Goal: Task Accomplishment & Management: Manage account settings

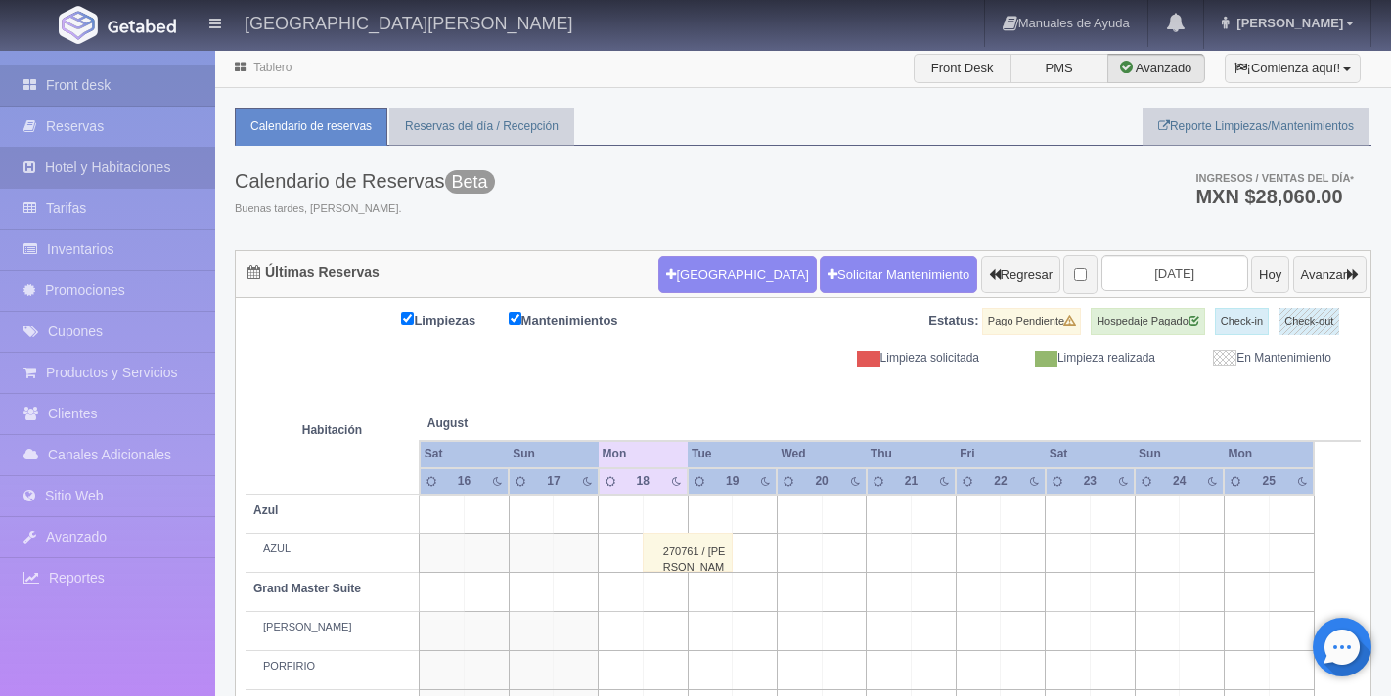
click at [134, 180] on link "Hotel y Habitaciones" at bounding box center [107, 168] width 215 height 40
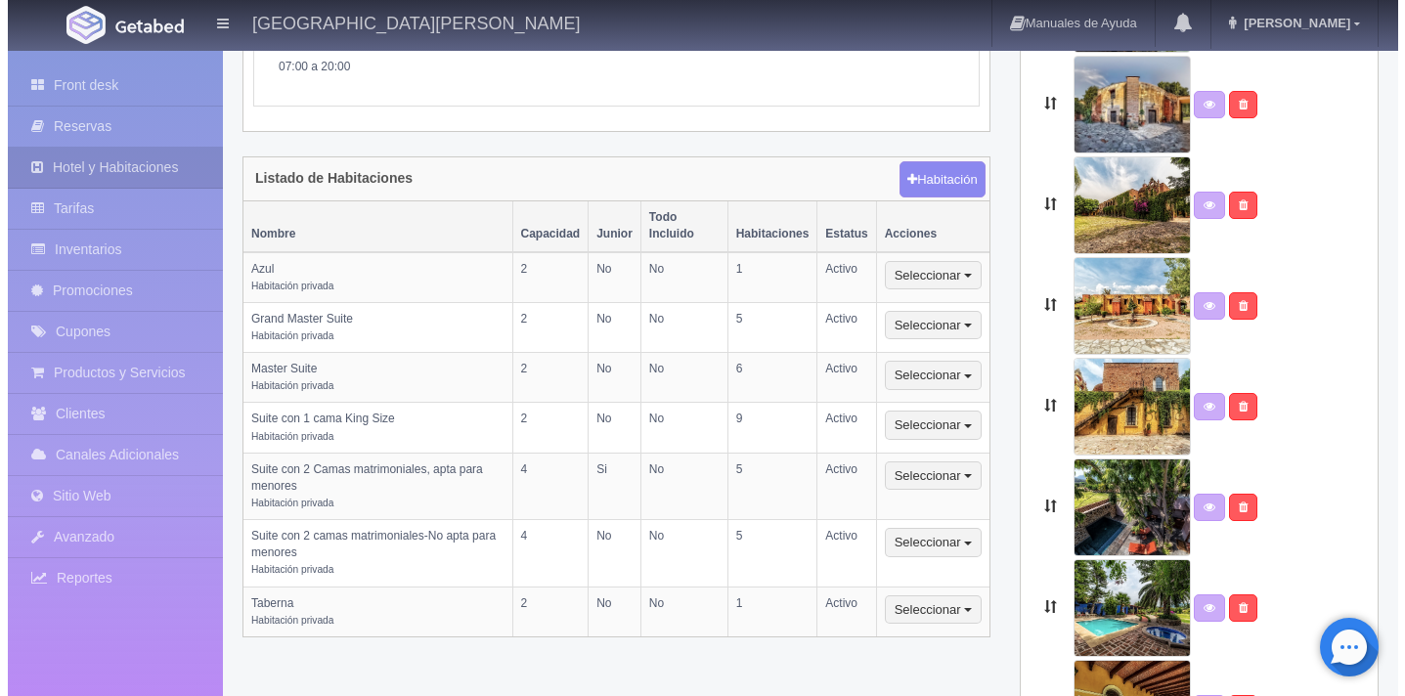
scroll to position [418, 0]
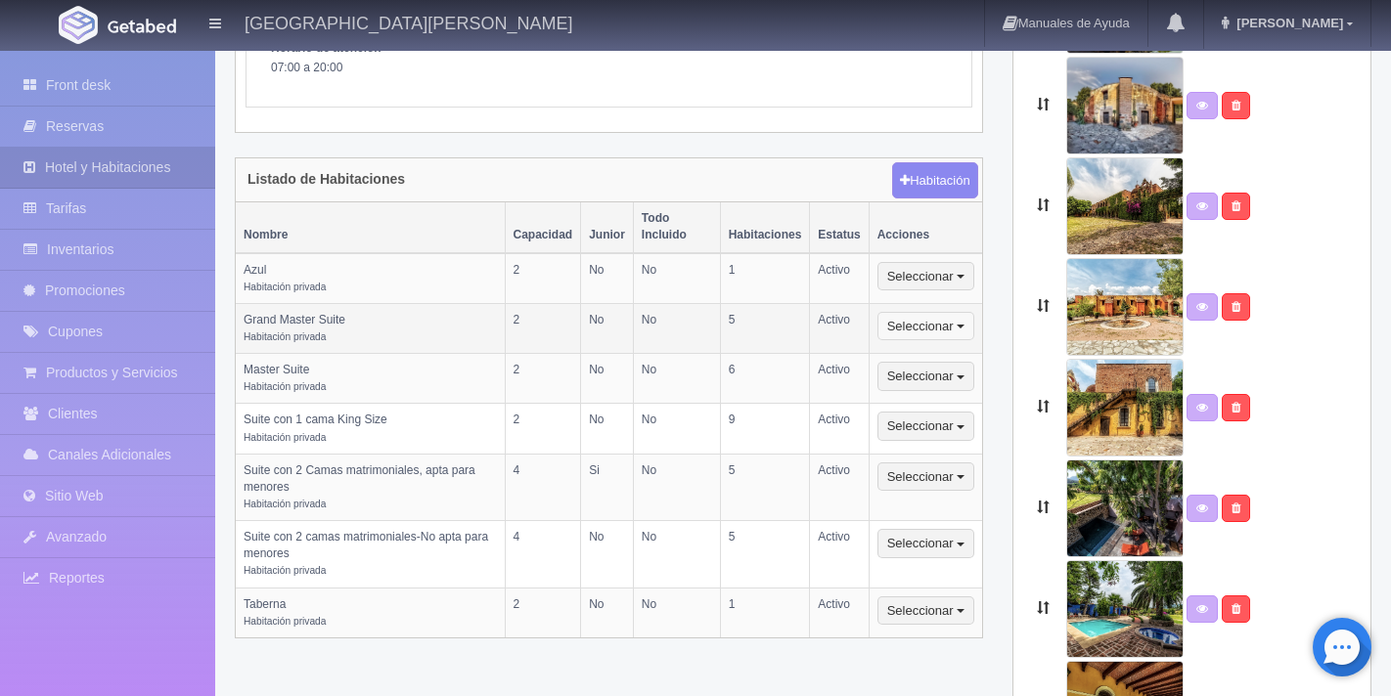
click at [959, 325] on span "button" at bounding box center [960, 327] width 8 height 4
click at [946, 348] on link "Editar" at bounding box center [955, 360] width 155 height 24
select select "Habitación privada"
select select "Nombre"
select select "2"
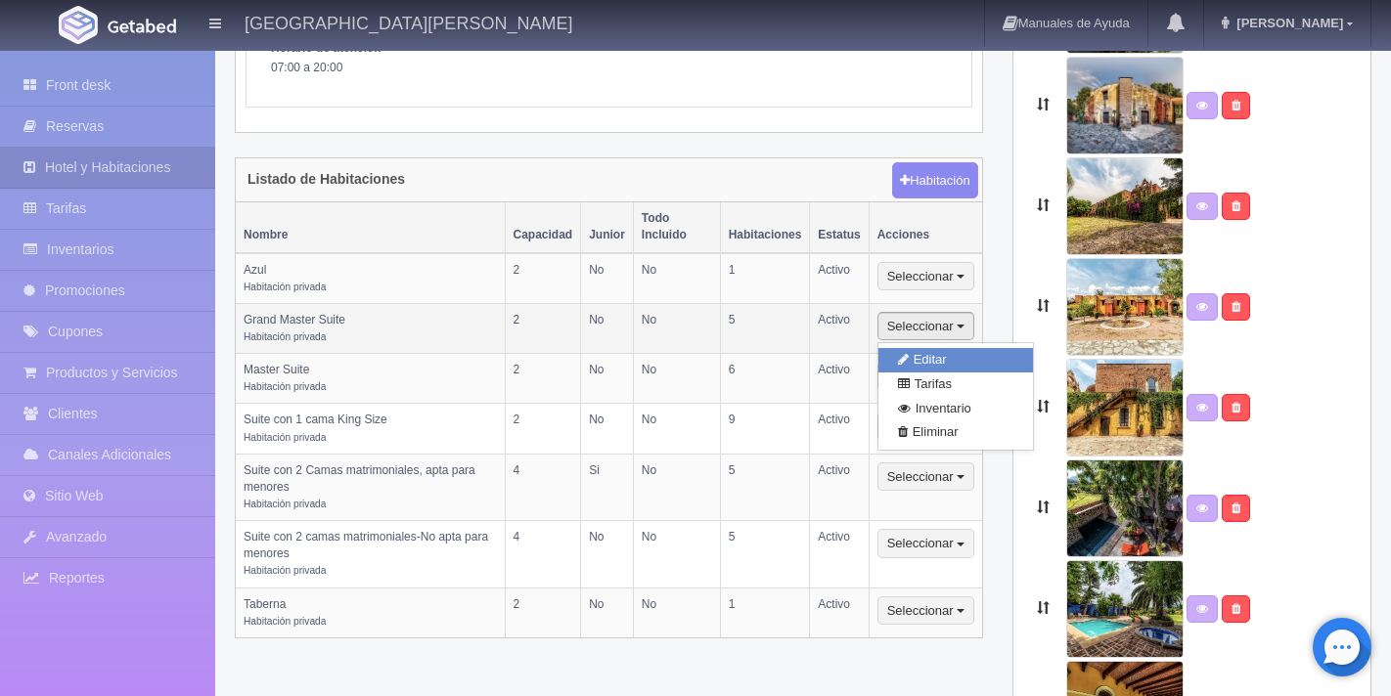
select select "2"
select select "1"
select select "Ocupacion"
radio input "true"
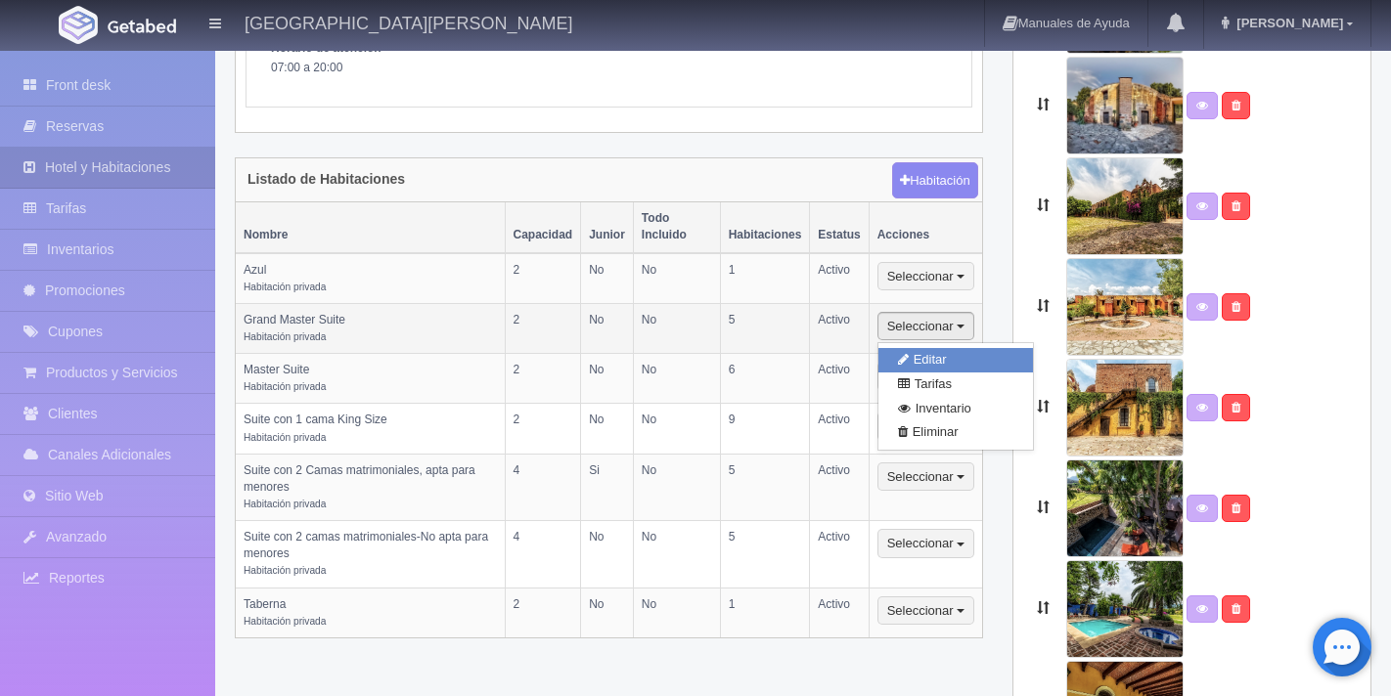
select select "5"
radio input "true"
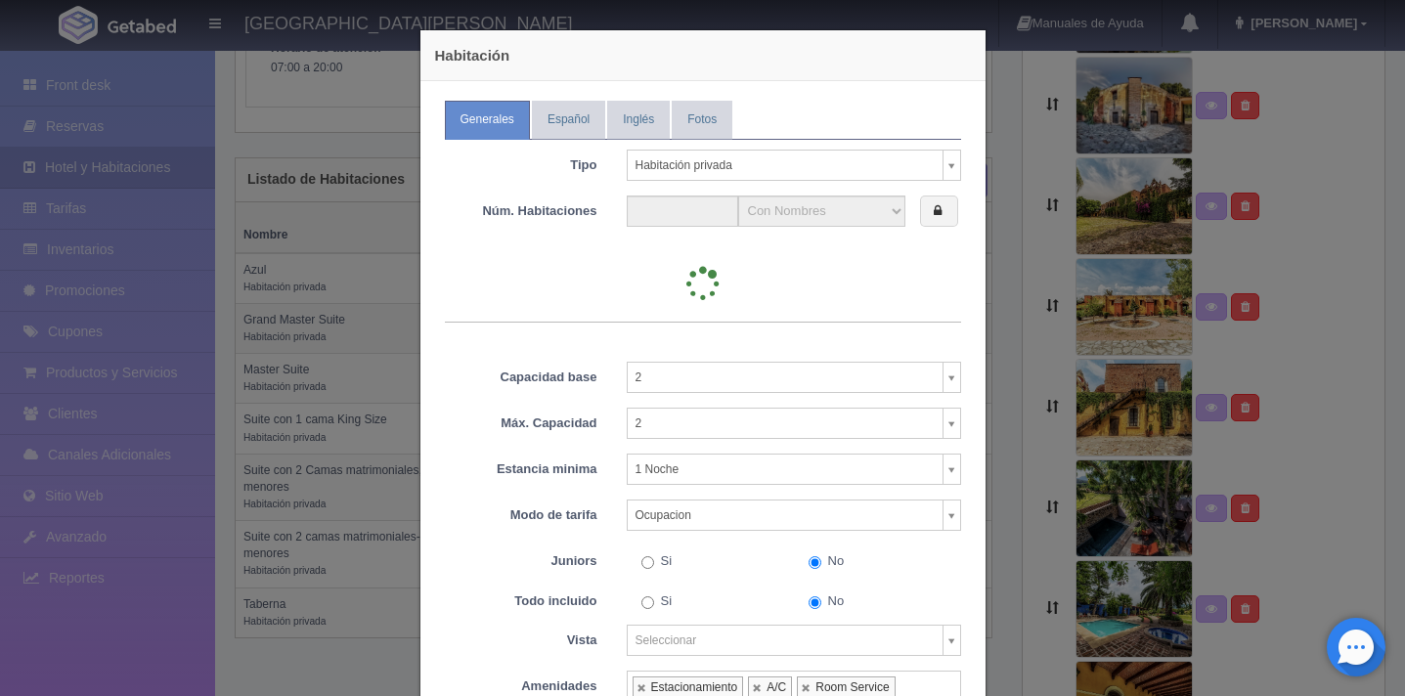
type input "5"
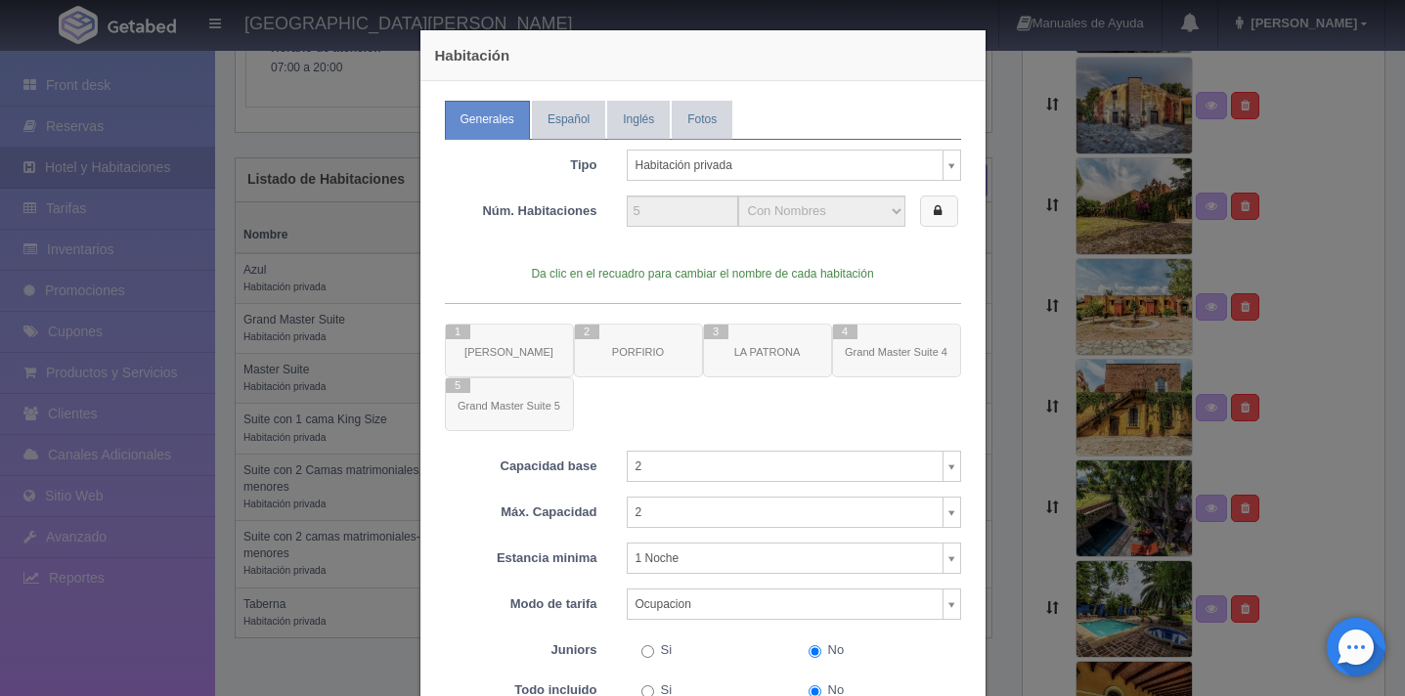
click at [938, 216] on label at bounding box center [939, 212] width 38 height 32
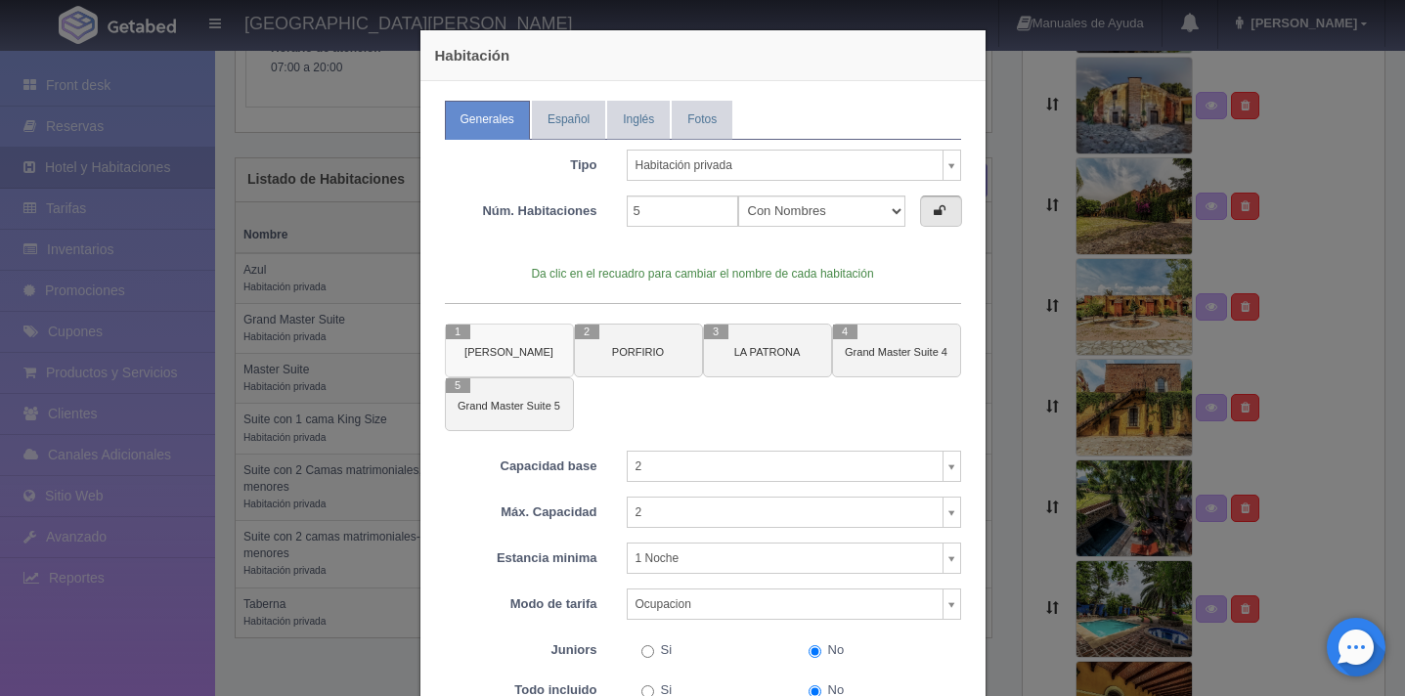
click at [456, 336] on span "1" at bounding box center [458, 332] width 24 height 15
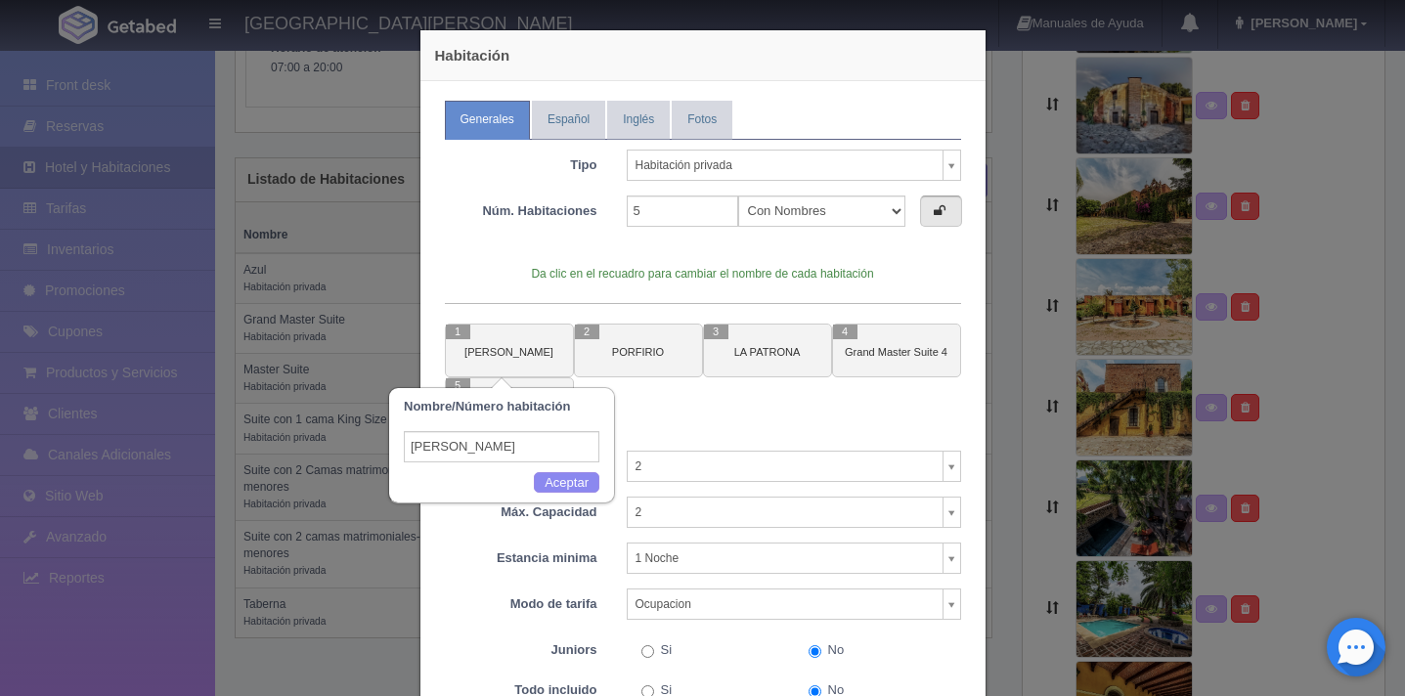
click at [498, 446] on input "[PERSON_NAME]" at bounding box center [502, 446] width 196 height 31
click at [507, 451] on input "[PERSON_NAME]" at bounding box center [502, 446] width 196 height 31
click at [478, 450] on input "[PERSON_NAME]" at bounding box center [502, 446] width 196 height 31
click at [479, 448] on input "[PERSON_NAME]" at bounding box center [502, 446] width 196 height 31
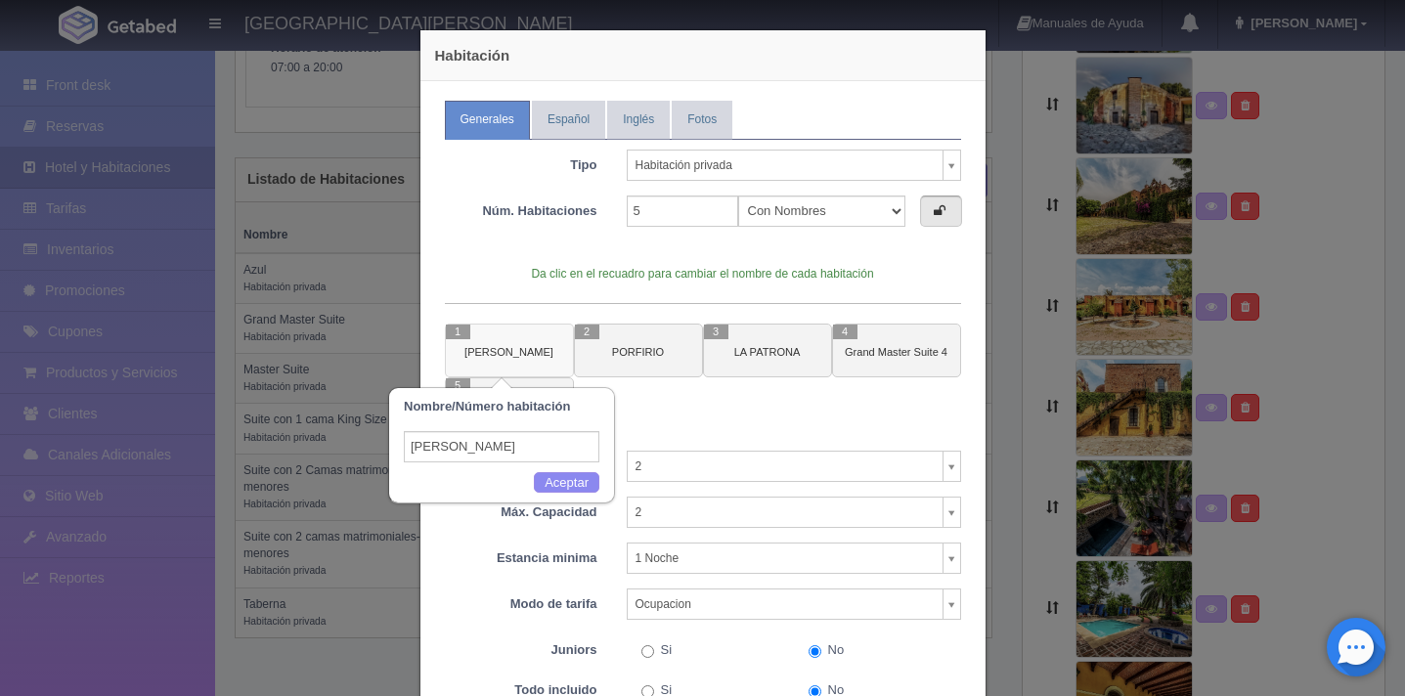
click at [453, 332] on span "1" at bounding box center [458, 332] width 24 height 15
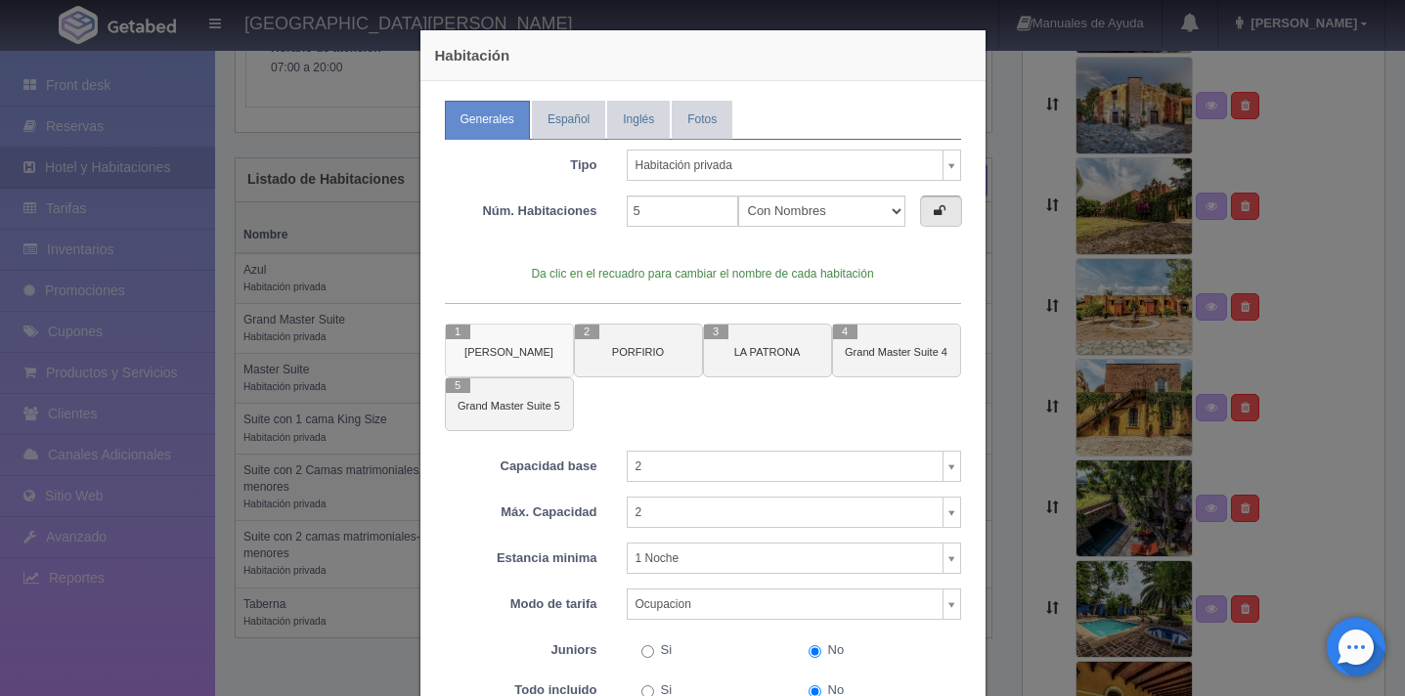
click at [453, 332] on span "1" at bounding box center [458, 332] width 24 height 15
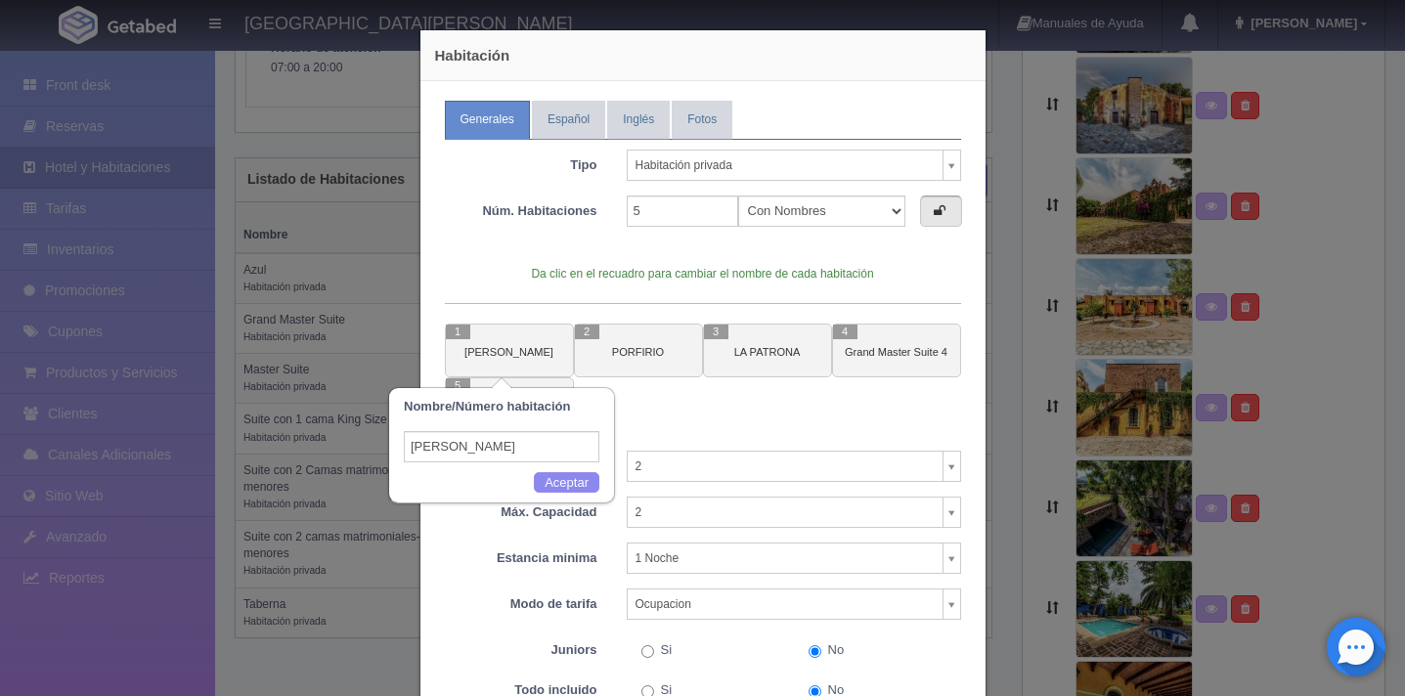
click at [513, 451] on input "[PERSON_NAME]" at bounding box center [502, 446] width 196 height 31
click at [769, 249] on div "Da clic en el recuadro para cambiar el nombre de cada habitación 1 GABRIEL 2 PO…" at bounding box center [703, 338] width 516 height 185
click at [884, 209] on select "Con Nombres Por rangos" at bounding box center [821, 211] width 167 height 31
click at [889, 215] on select "Con Nombres Por rangos" at bounding box center [821, 211] width 167 height 31
select select "Rango"
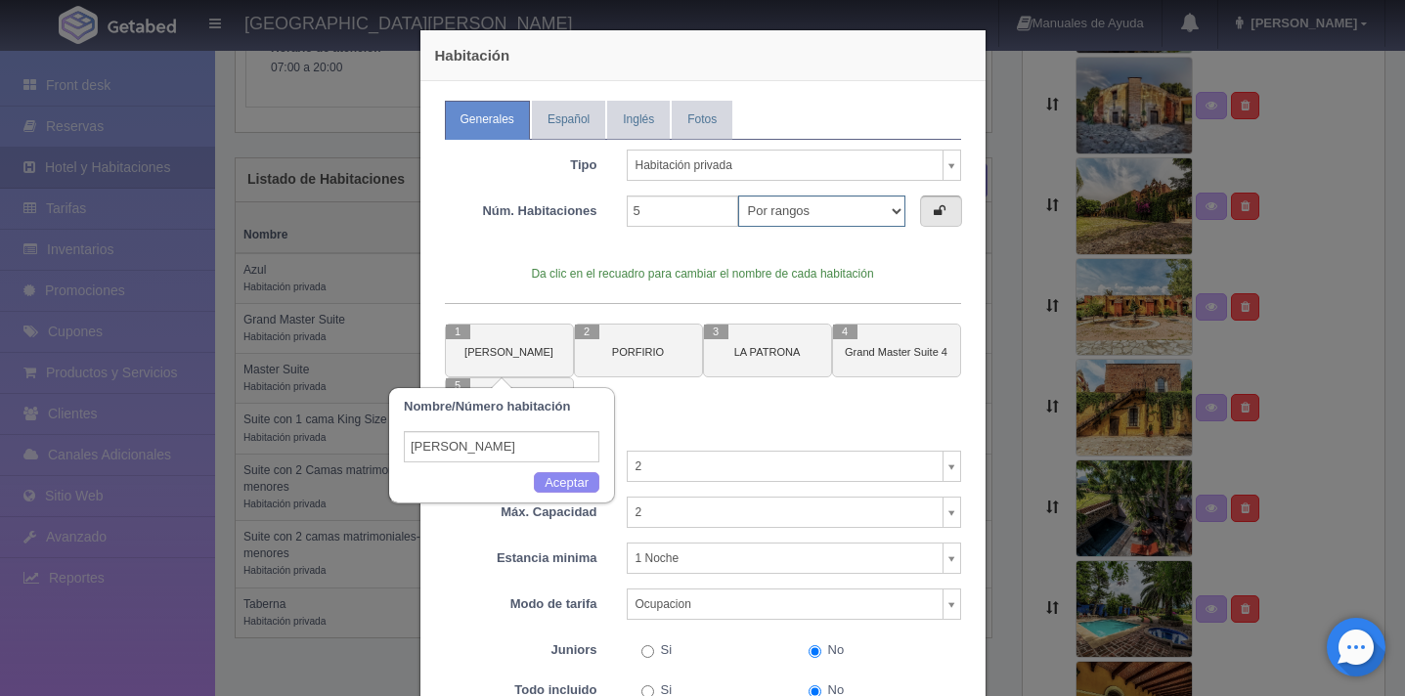
click at [738, 196] on select "Con Nombres Por rangos" at bounding box center [821, 211] width 167 height 31
select select "5"
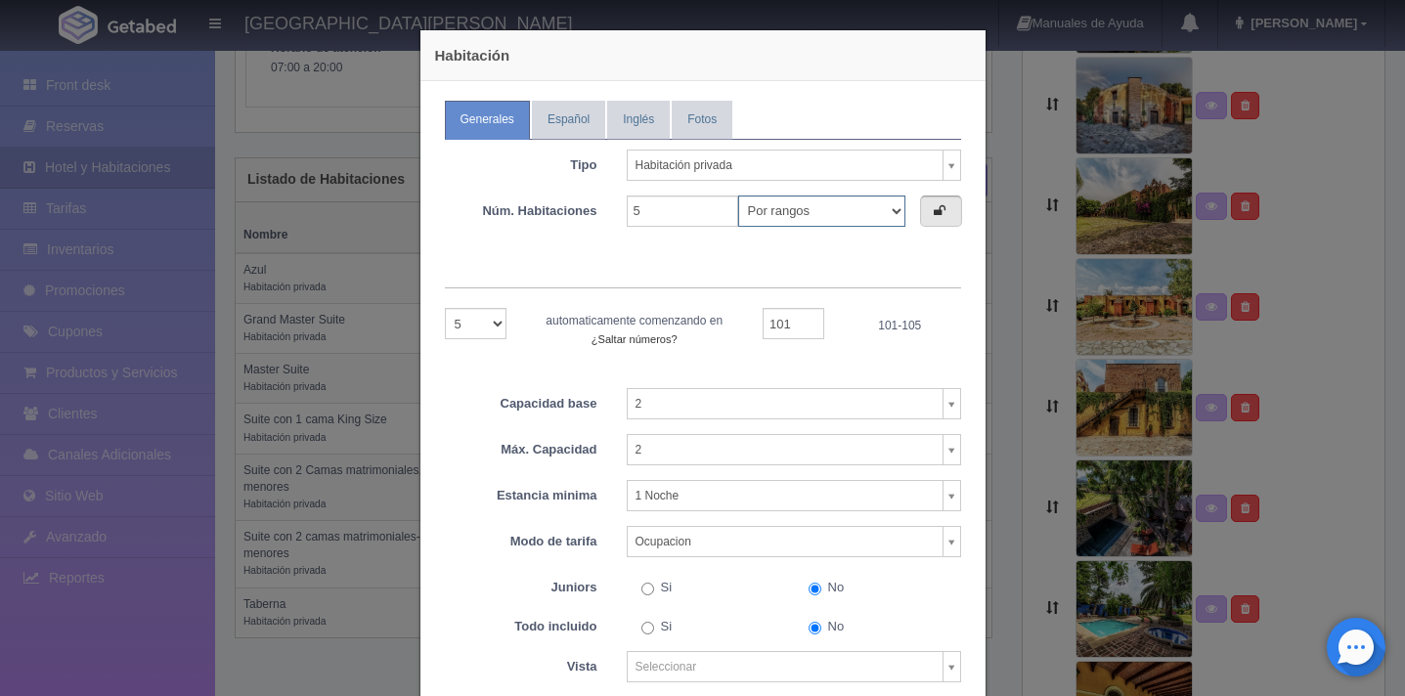
click at [895, 208] on select "Con Nombres Por rangos" at bounding box center [821, 211] width 167 height 31
select select "Nombre"
click at [738, 196] on select "Con Nombres Por rangos" at bounding box center [821, 211] width 167 height 31
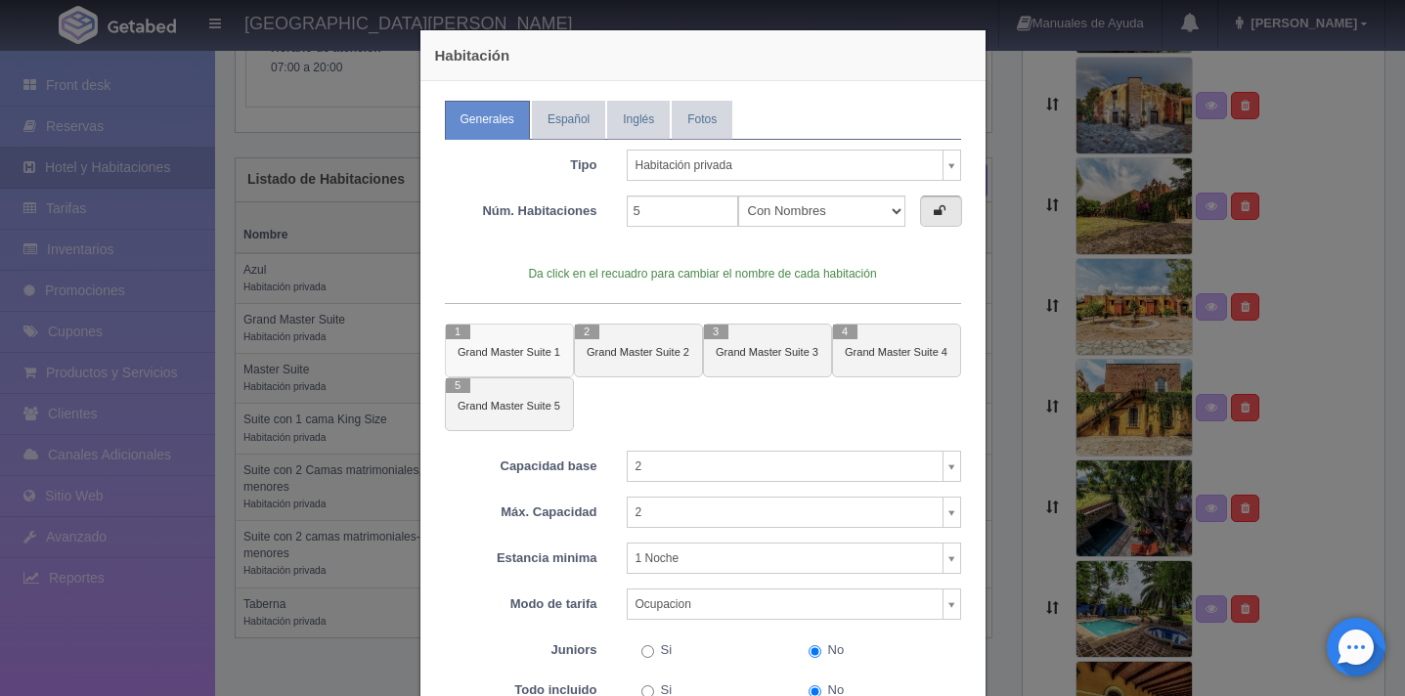
click at [518, 360] on button "1 Grand Master Suite 1" at bounding box center [509, 351] width 129 height 54
type input "Grand Master Suite 1"
click at [528, 461] on input "text" at bounding box center [502, 446] width 196 height 31
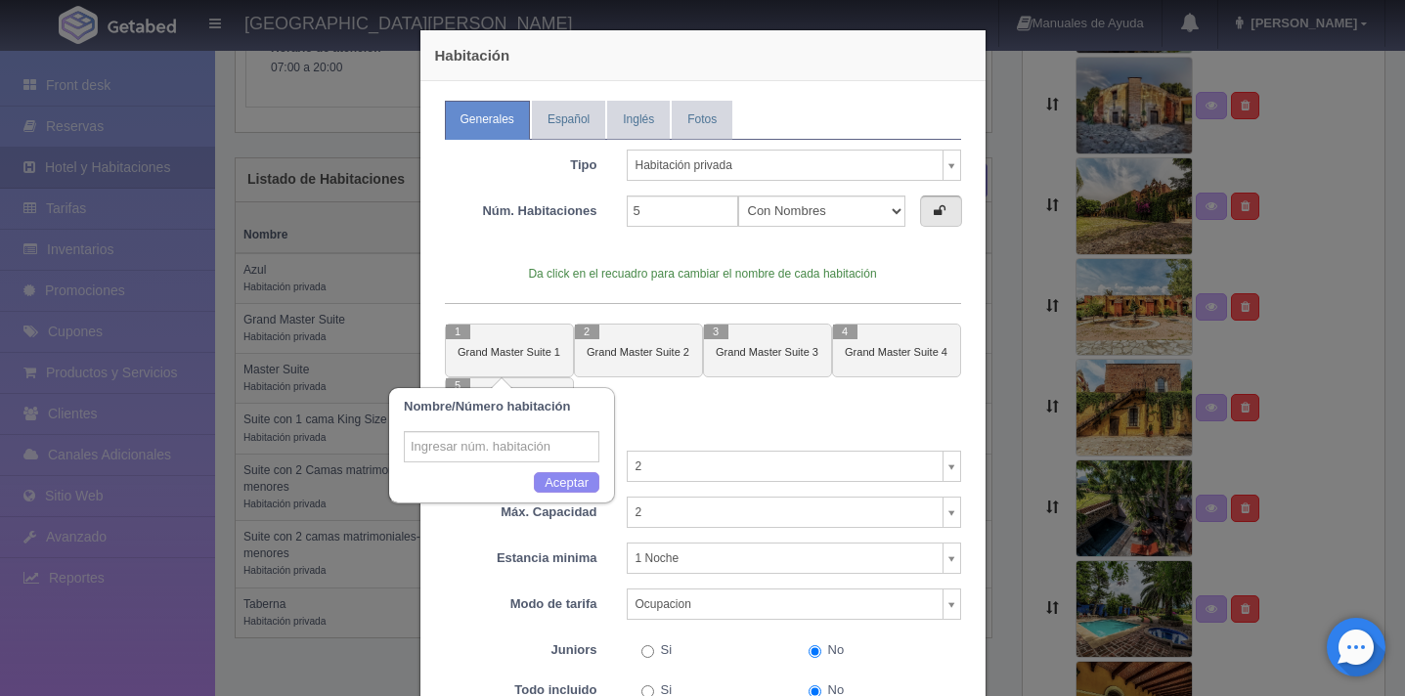
click at [547, 440] on input "text" at bounding box center [502, 446] width 196 height 31
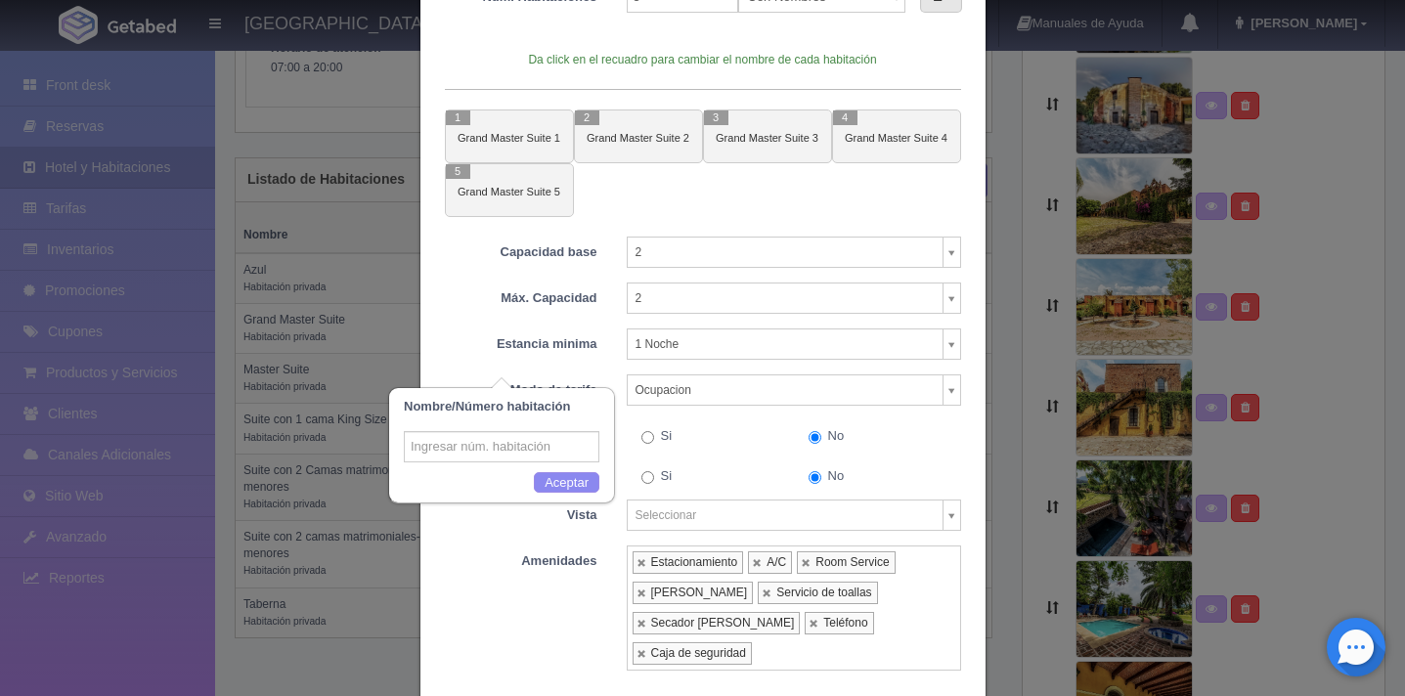
scroll to position [348, 0]
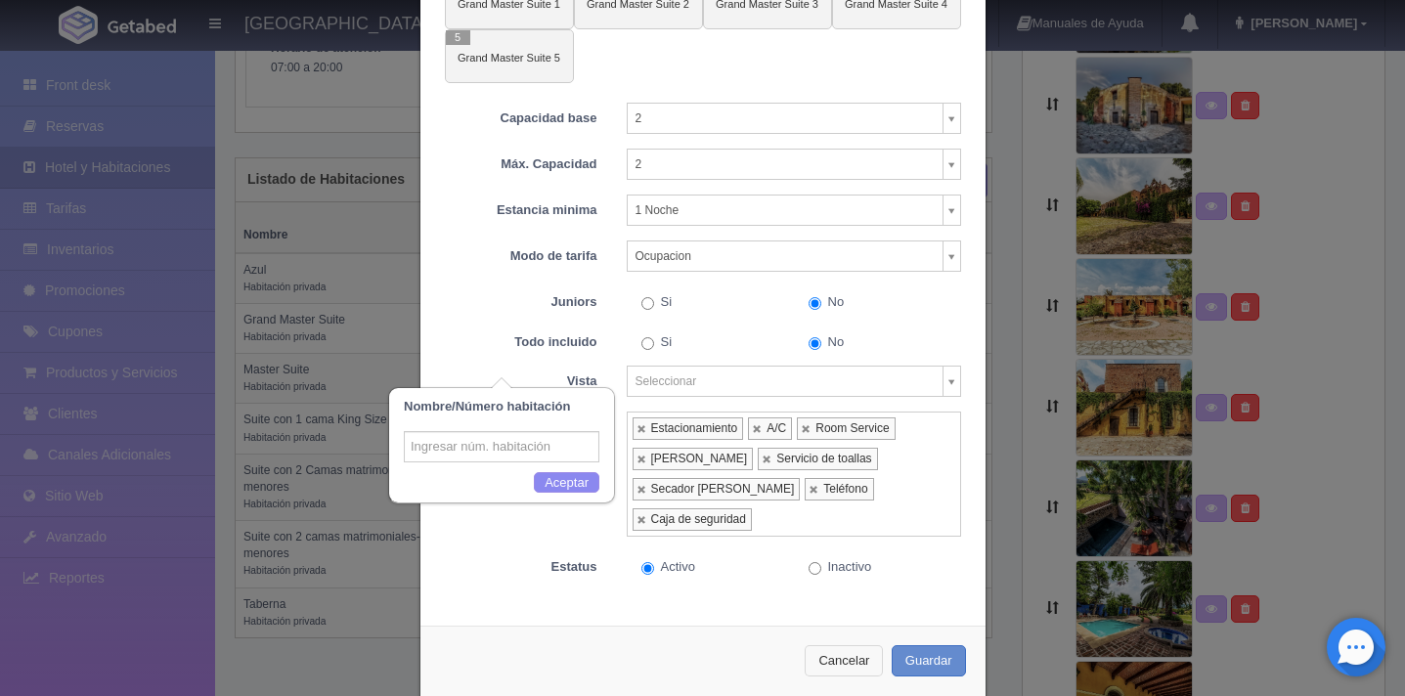
click at [829, 645] on button "Cancelar" at bounding box center [844, 661] width 78 height 32
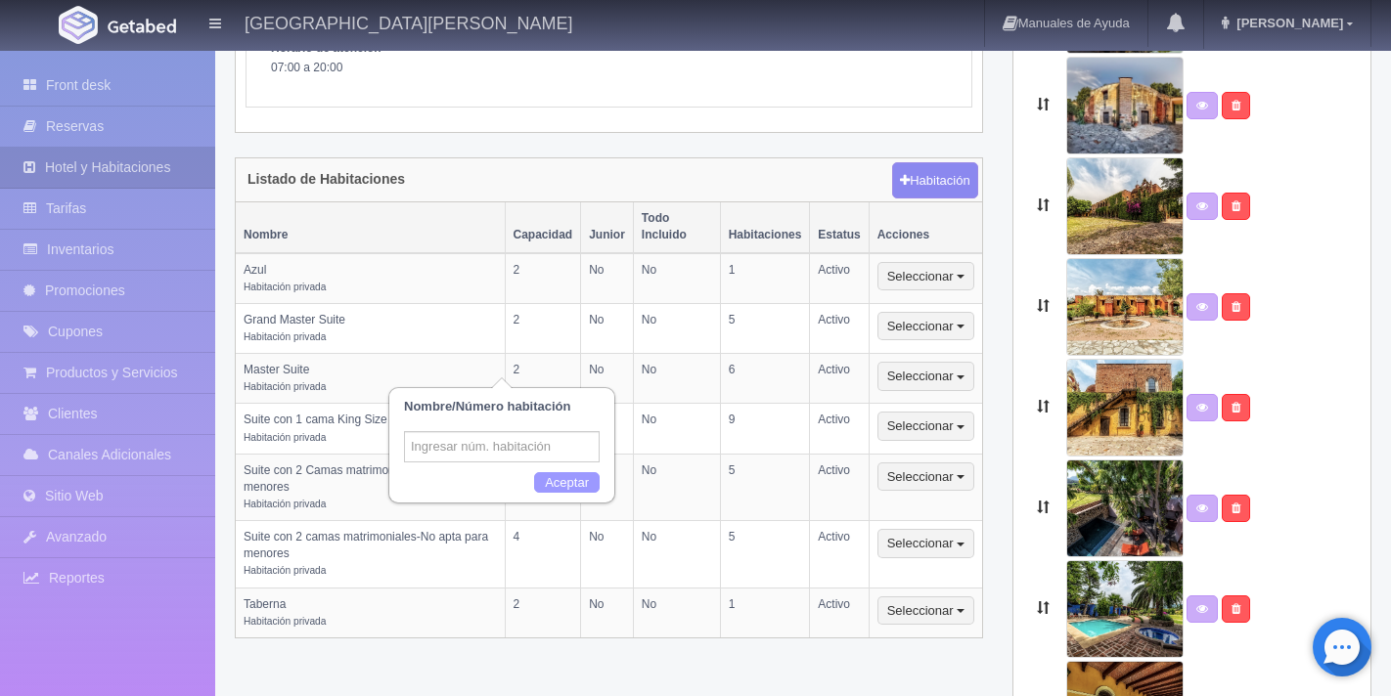
click at [578, 480] on button "Aceptar" at bounding box center [567, 483] width 66 height 22
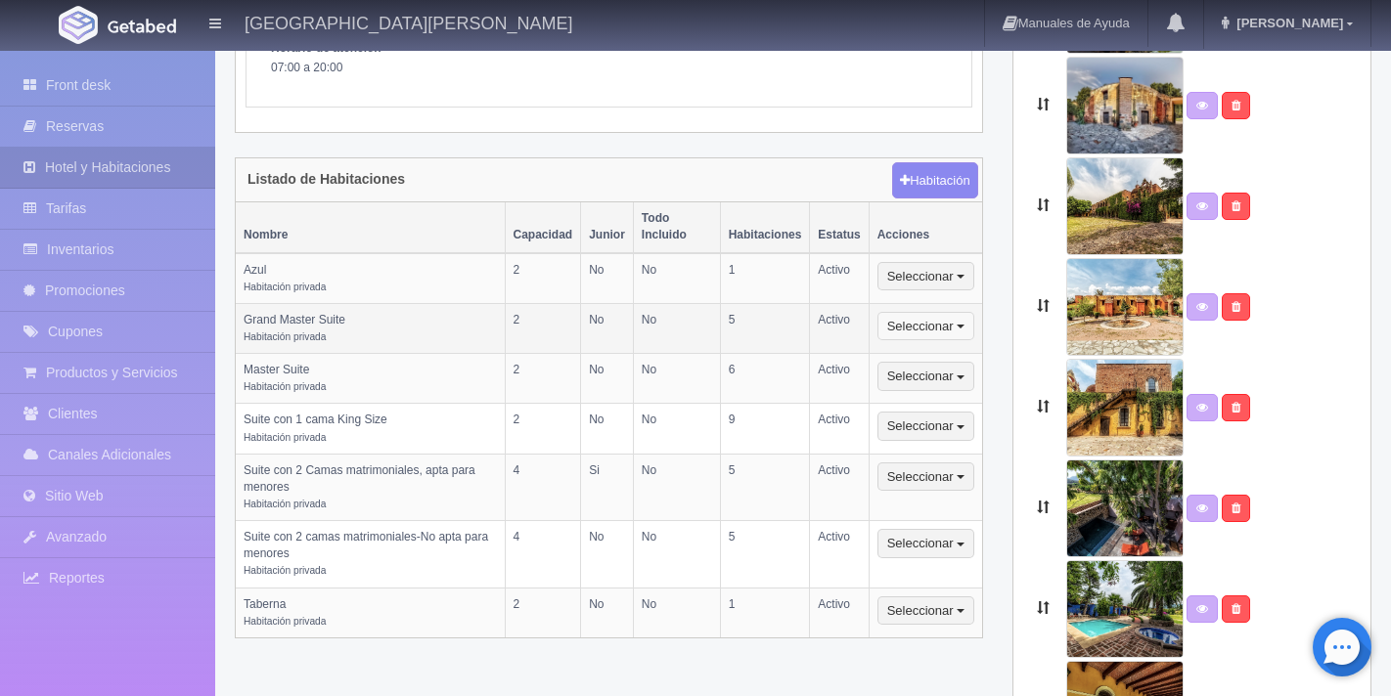
click at [970, 312] on button "Seleccionar" at bounding box center [925, 326] width 97 height 29
click at [948, 348] on link "Editar" at bounding box center [955, 360] width 155 height 24
select select "Habitación privada"
select select "Nombre"
select select "2"
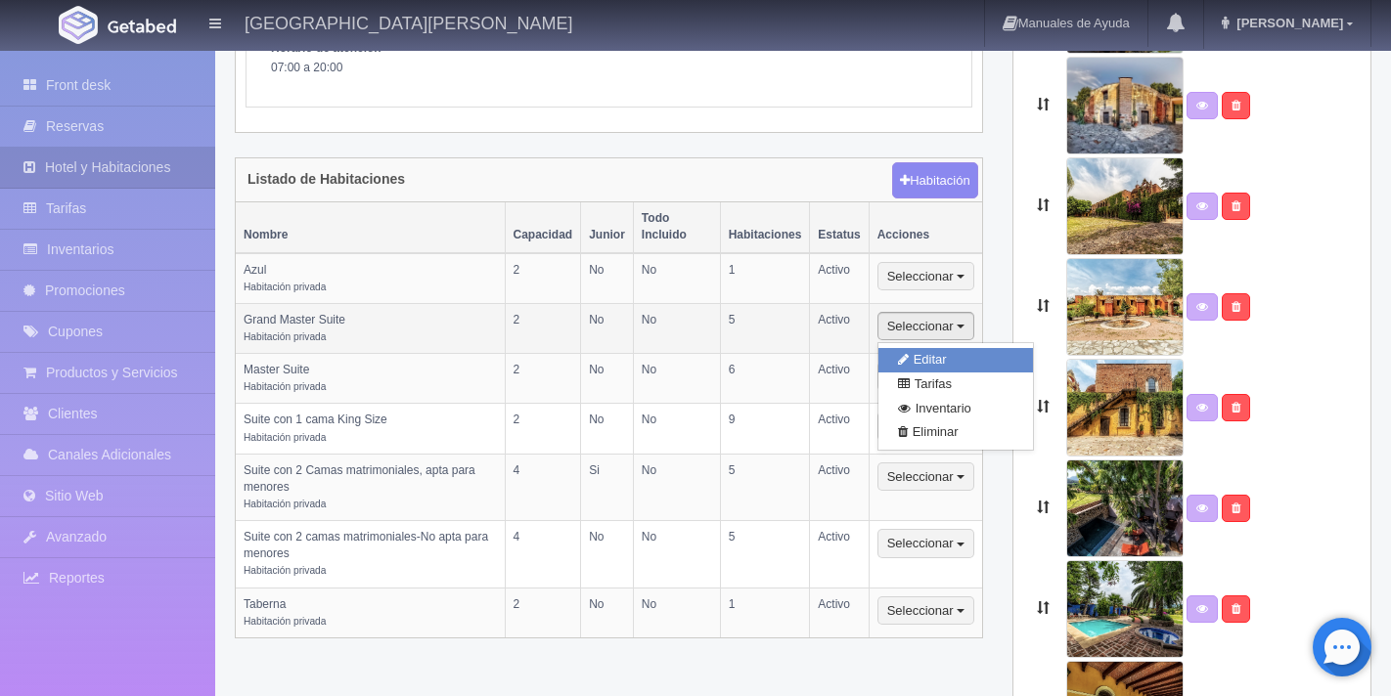
select select "2"
select select "1"
select select "Ocupacion"
radio input "true"
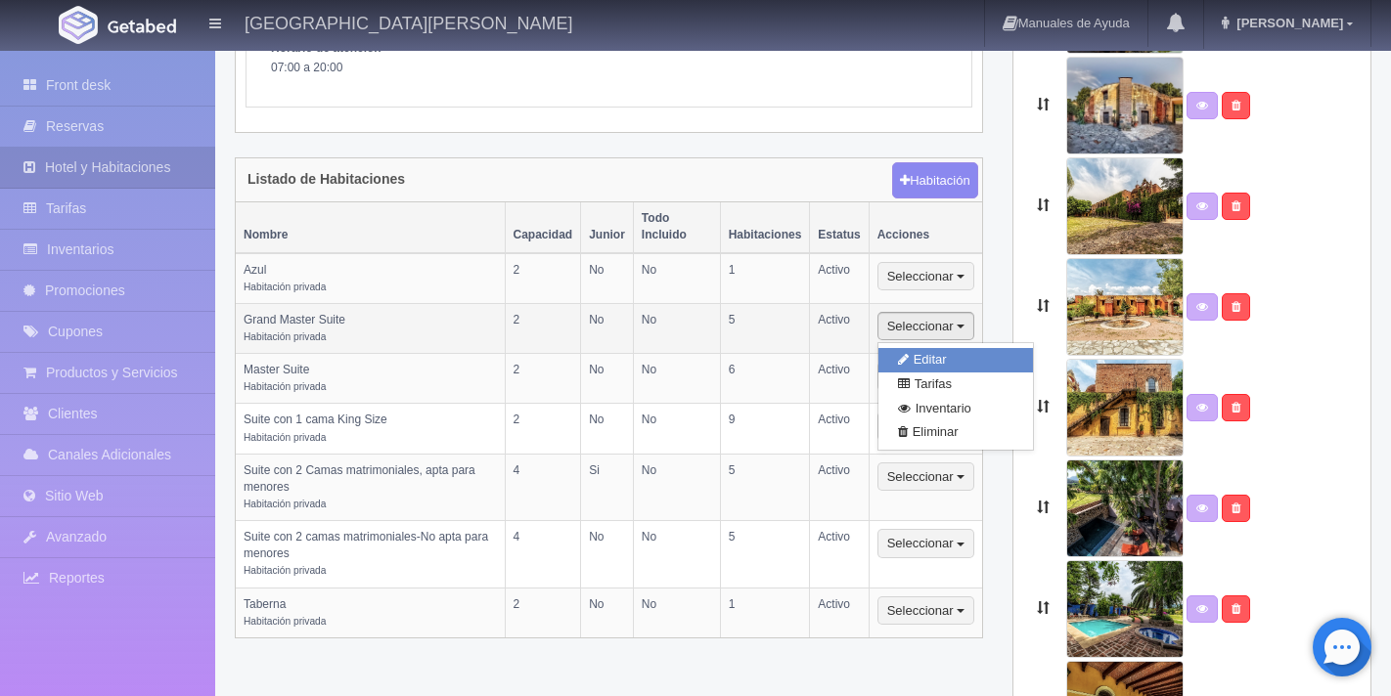
select select "5"
radio input "true"
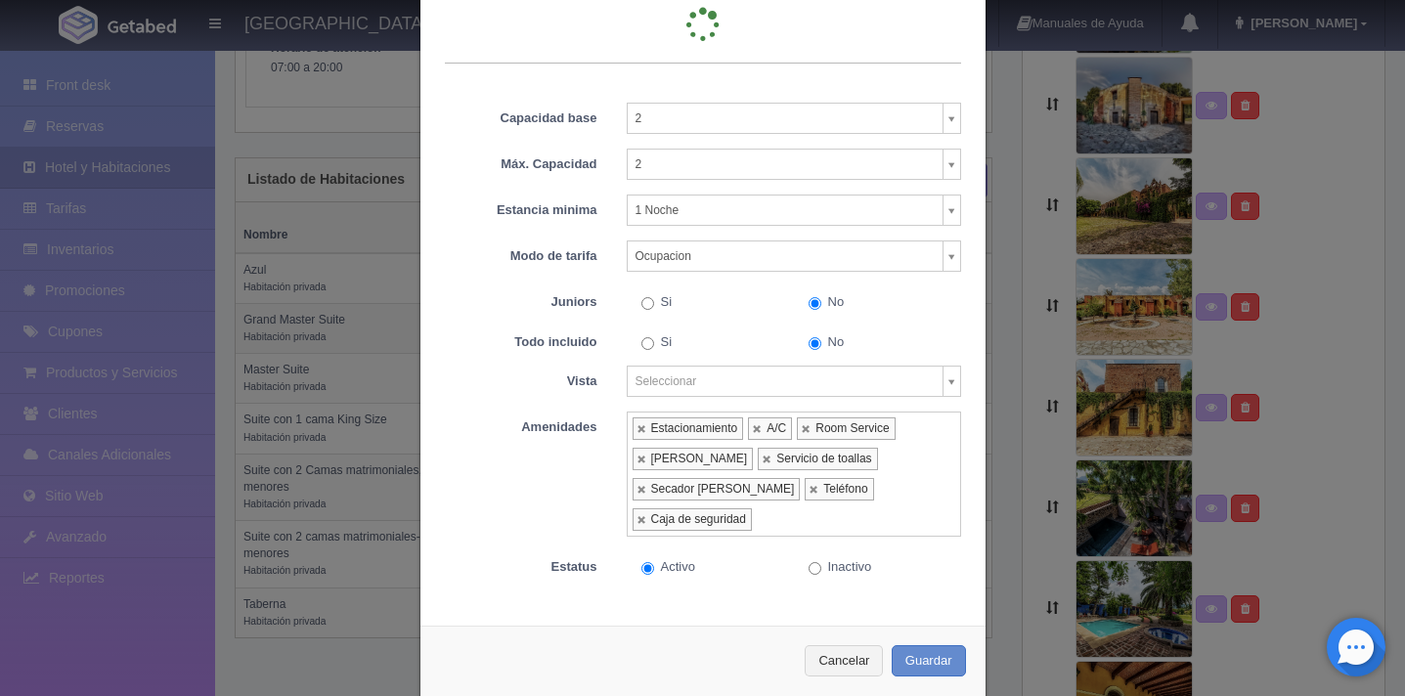
type input "5"
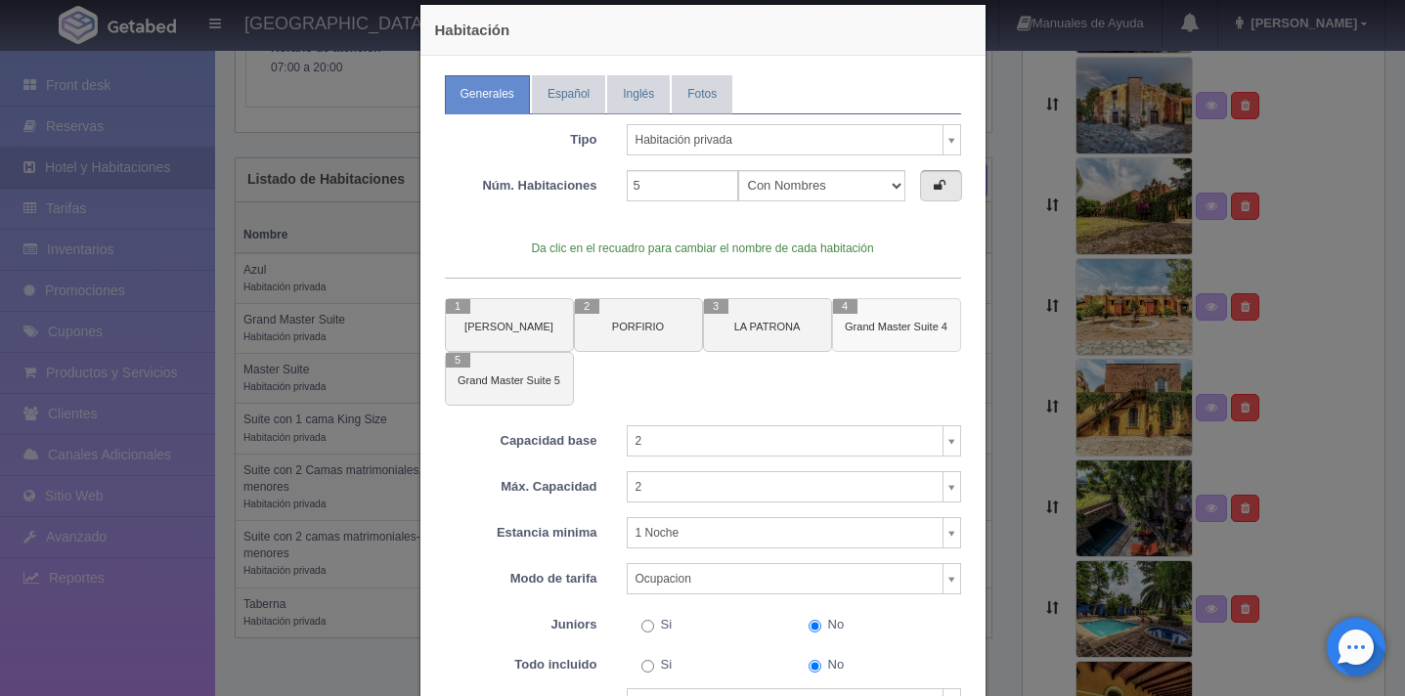
scroll to position [24, 0]
click at [934, 188] on icon at bounding box center [940, 186] width 12 height 13
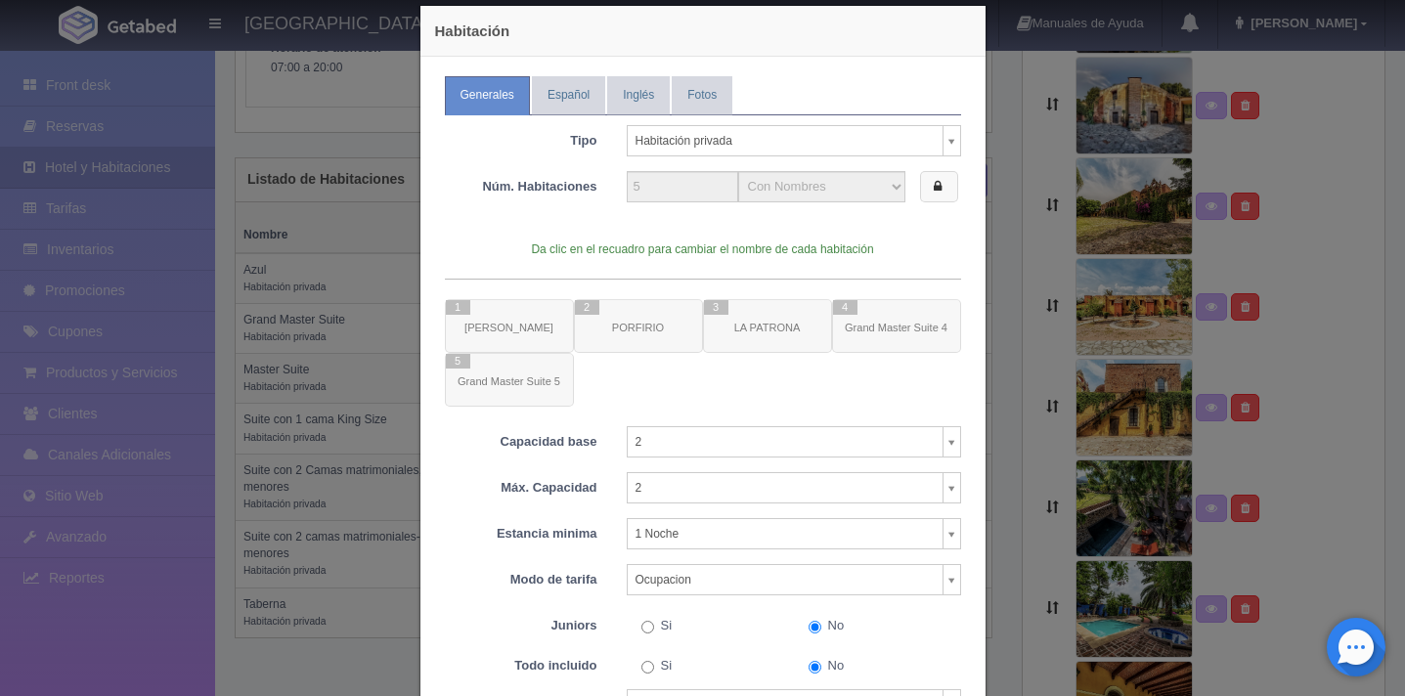
click at [934, 188] on label at bounding box center [939, 187] width 38 height 32
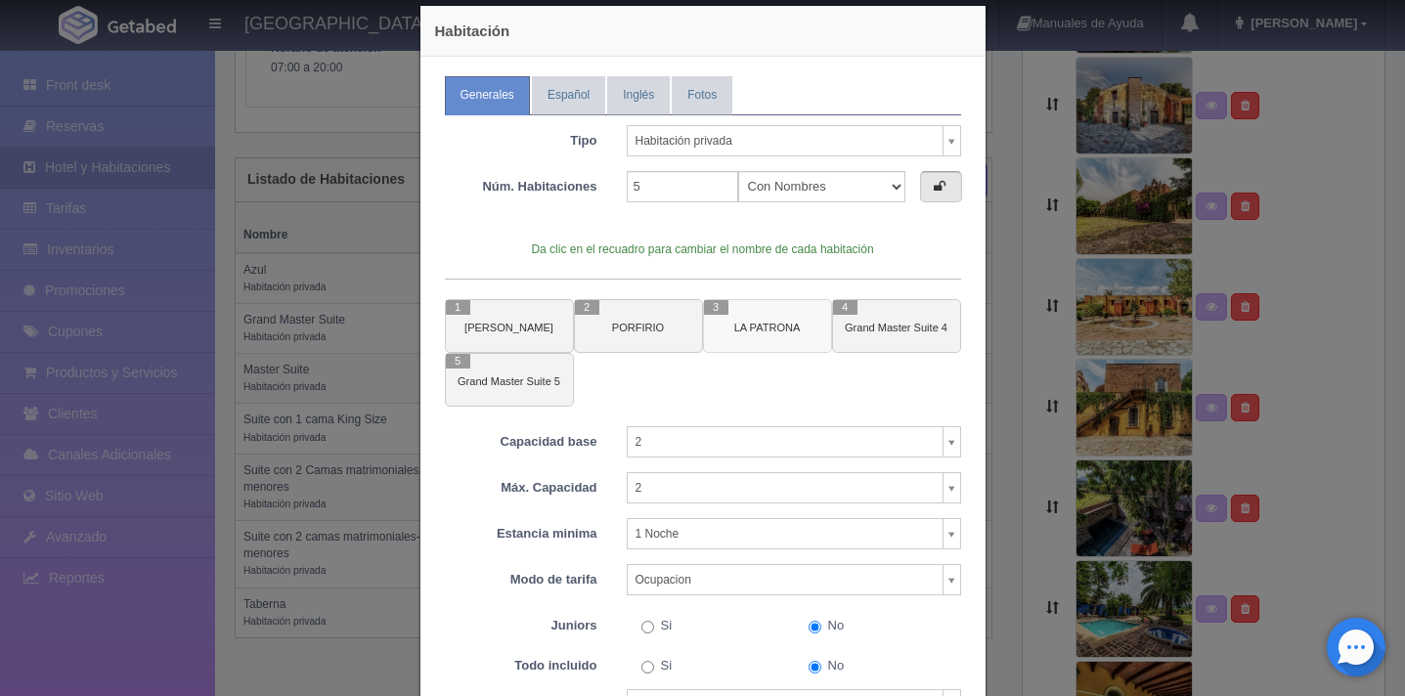
click at [725, 329] on span "LA PATRONA" at bounding box center [763, 327] width 76 height 15
type input "LA PATRONA"
click at [738, 430] on input "text" at bounding box center [760, 422] width 196 height 31
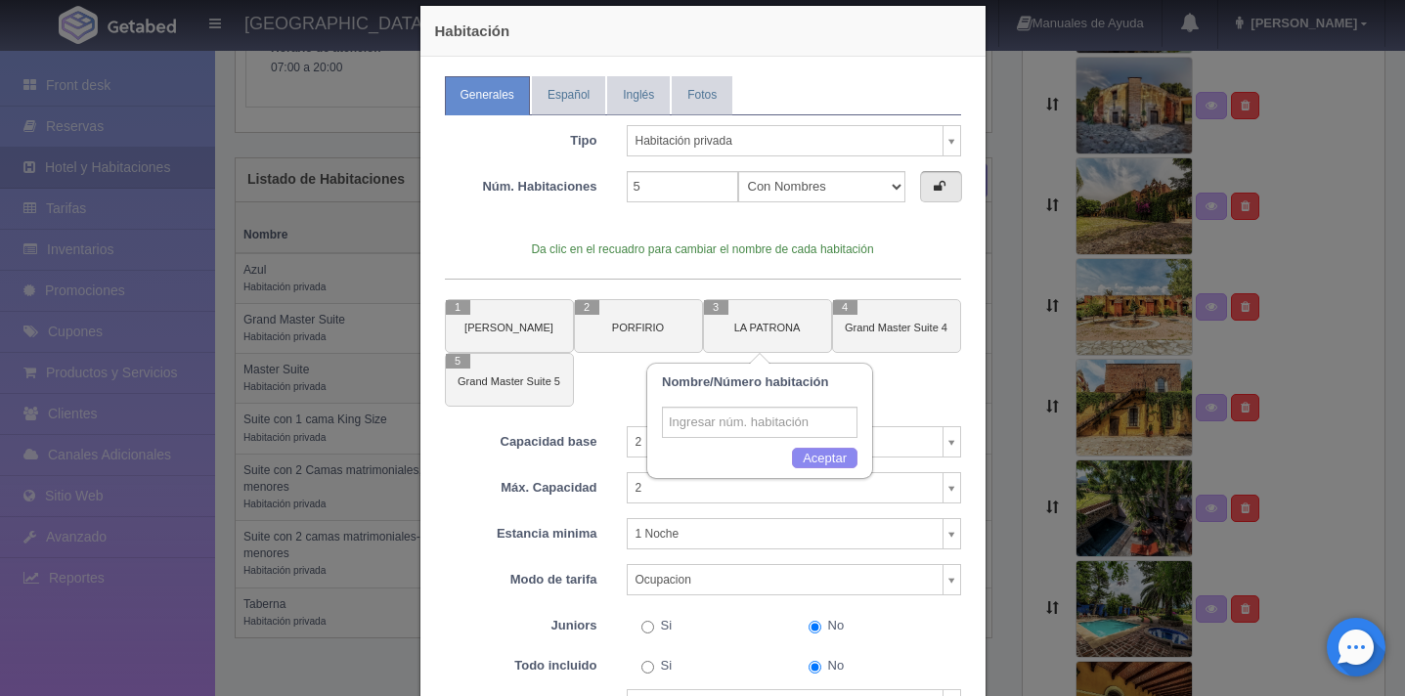
click at [738, 430] on input "text" at bounding box center [760, 422] width 196 height 31
click at [734, 329] on small "LA PATRONA" at bounding box center [767, 328] width 66 height 12
click at [716, 416] on input "text" at bounding box center [760, 422] width 196 height 31
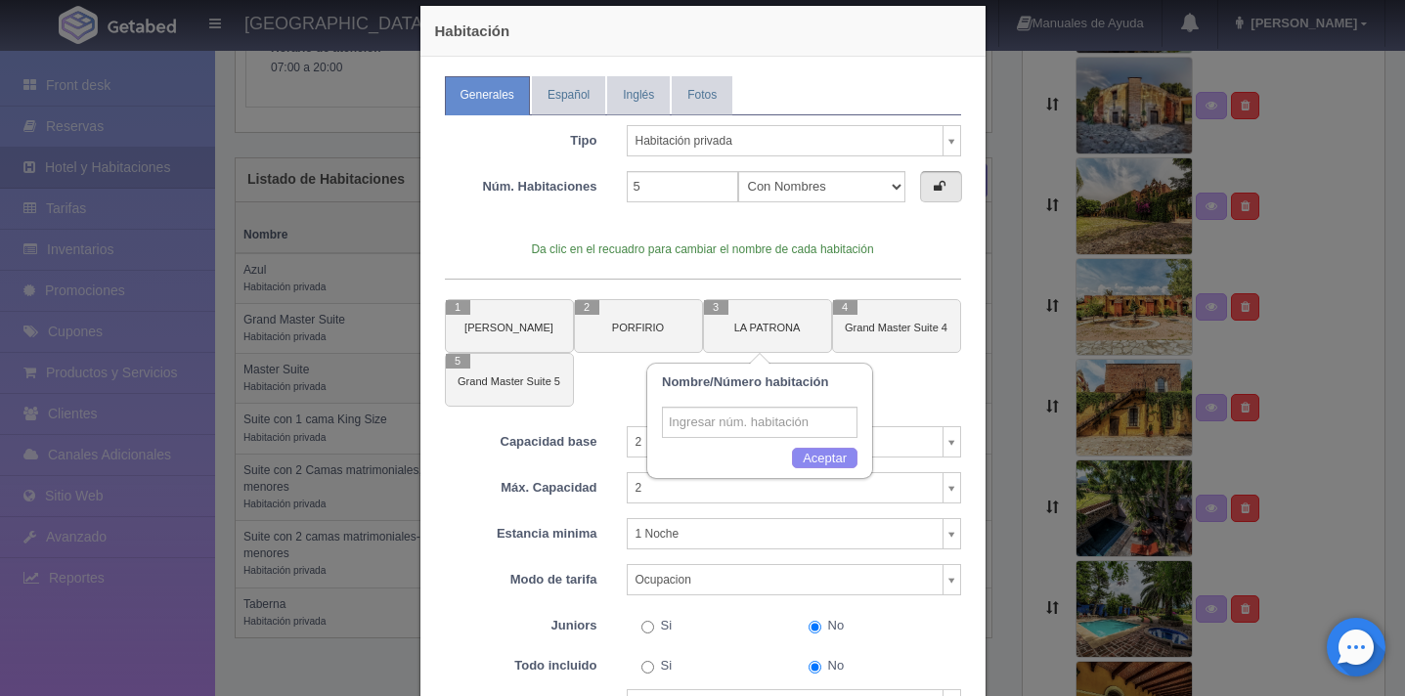
click at [944, 183] on label at bounding box center [941, 187] width 42 height 32
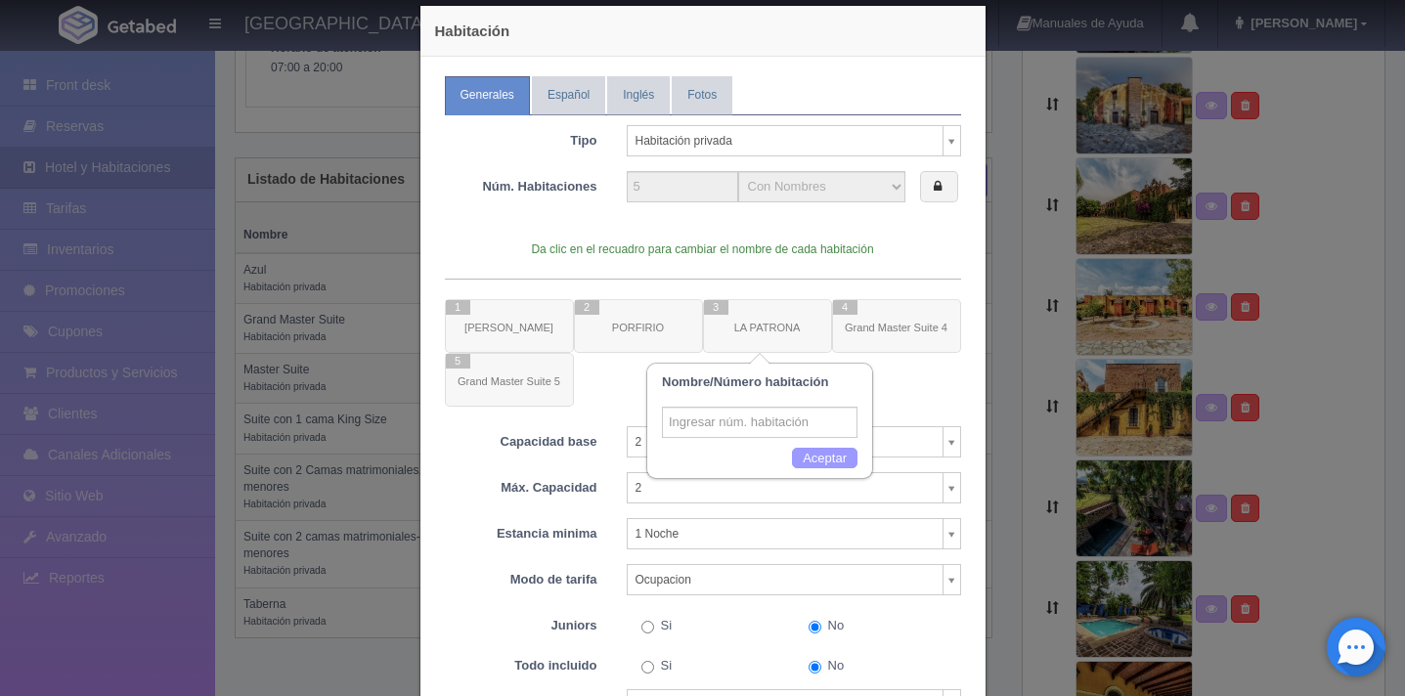
click at [830, 462] on button "Aceptar" at bounding box center [825, 459] width 66 height 22
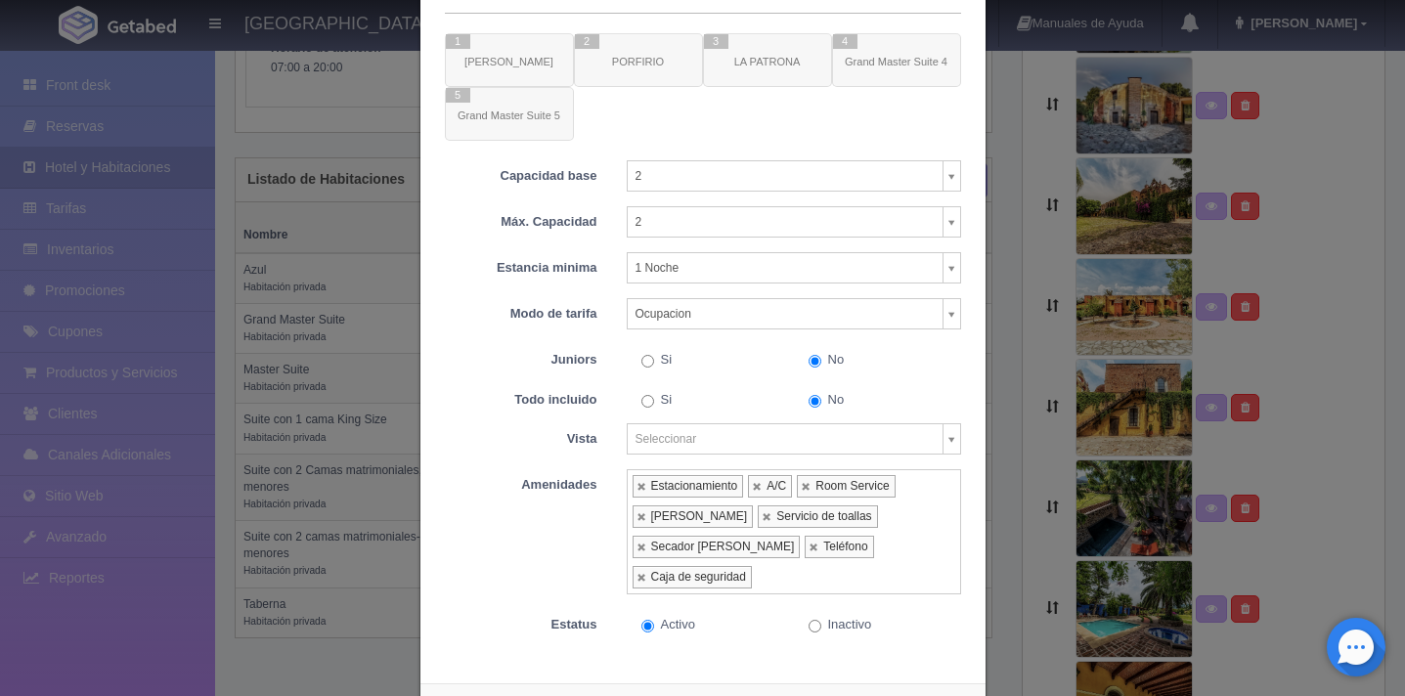
scroll to position [348, 0]
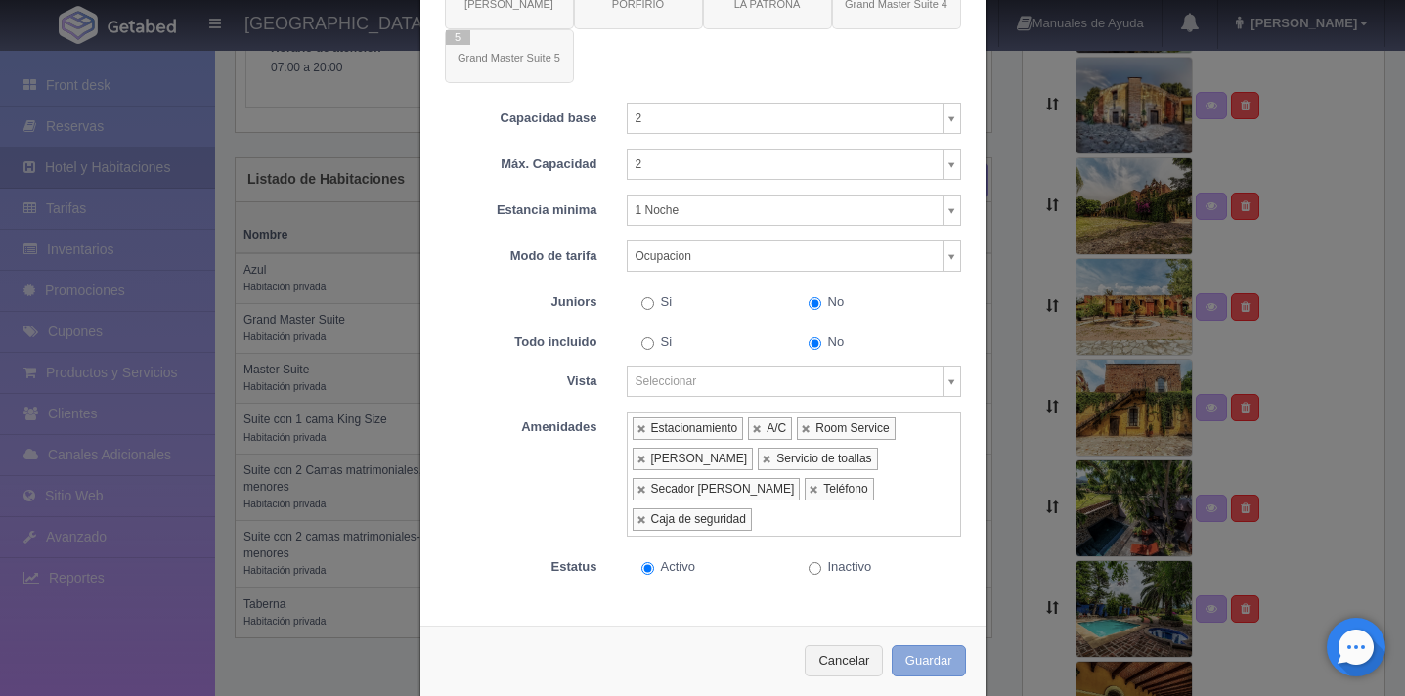
click at [934, 645] on button "Guardar" at bounding box center [929, 661] width 74 height 32
click at [919, 645] on button "Guardar" at bounding box center [929, 661] width 74 height 32
